Goal: Find specific page/section: Find specific page/section

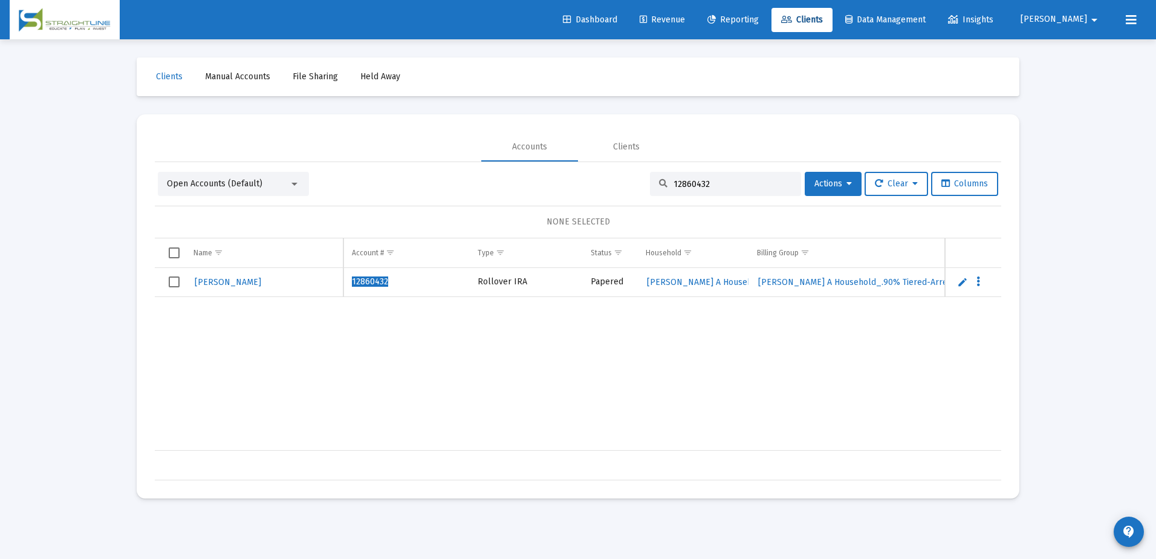
scroll to position [0, 539]
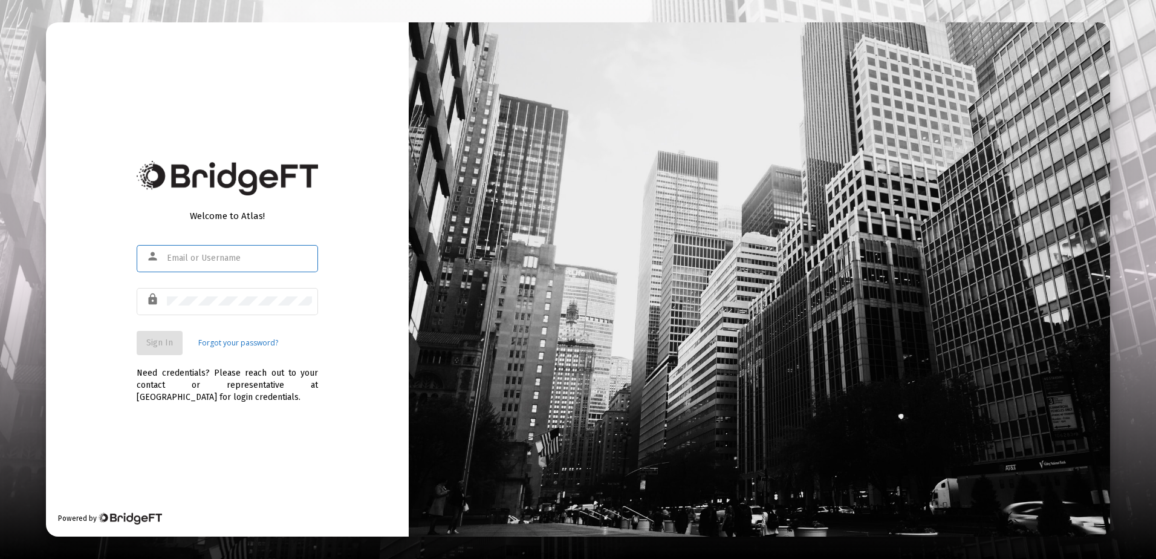
type input "[EMAIL_ADDRESS][DOMAIN_NAME]"
click at [167, 343] on span "Sign In" at bounding box center [159, 342] width 27 height 10
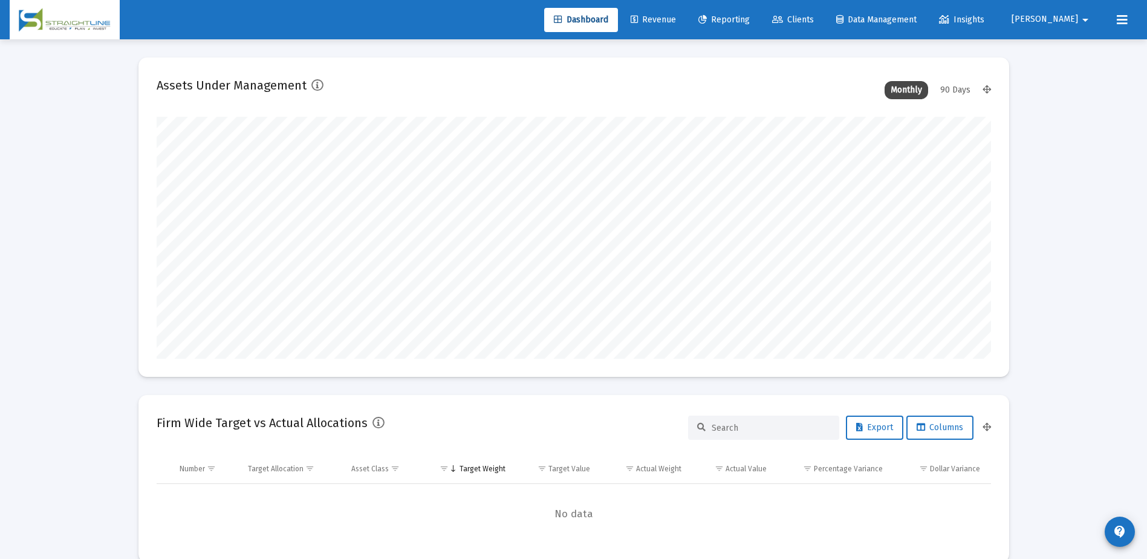
scroll to position [242, 449]
click at [676, 20] on span "Revenue" at bounding box center [653, 20] width 45 height 10
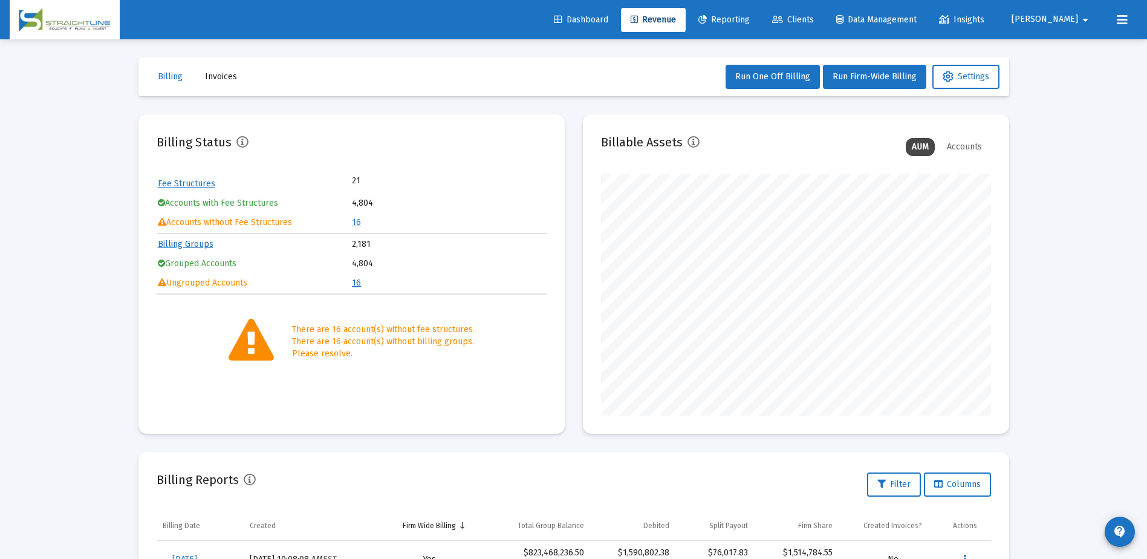
scroll to position [242, 390]
